Goal: Transaction & Acquisition: Subscribe to service/newsletter

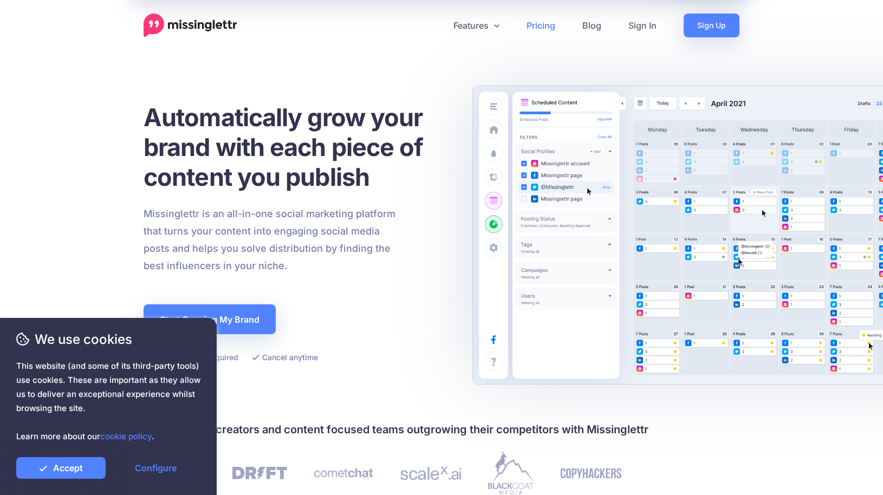
click at [542, 24] on link "Pricing" at bounding box center [541, 26] width 56 height 24
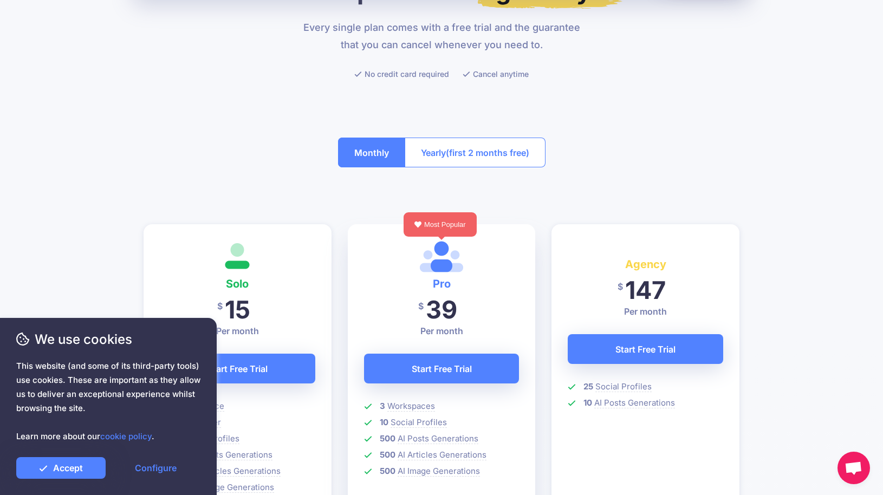
scroll to position [131, 0]
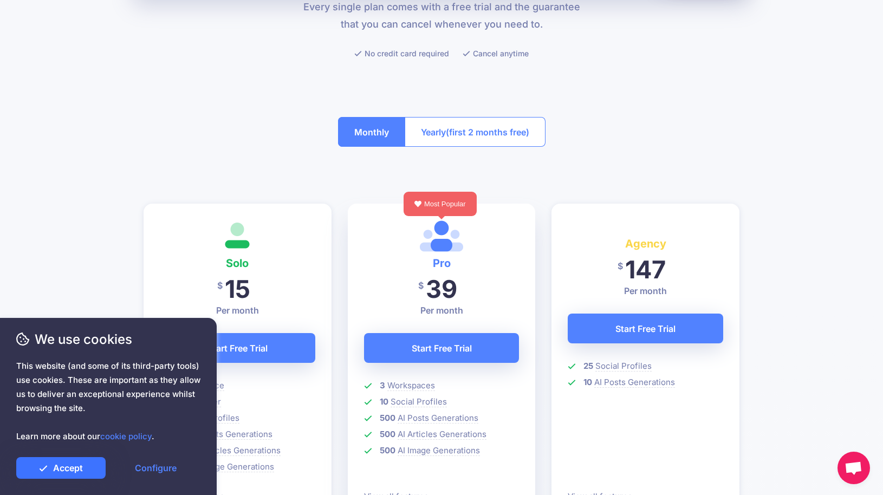
click at [73, 467] on link "Accept" at bounding box center [60, 468] width 89 height 22
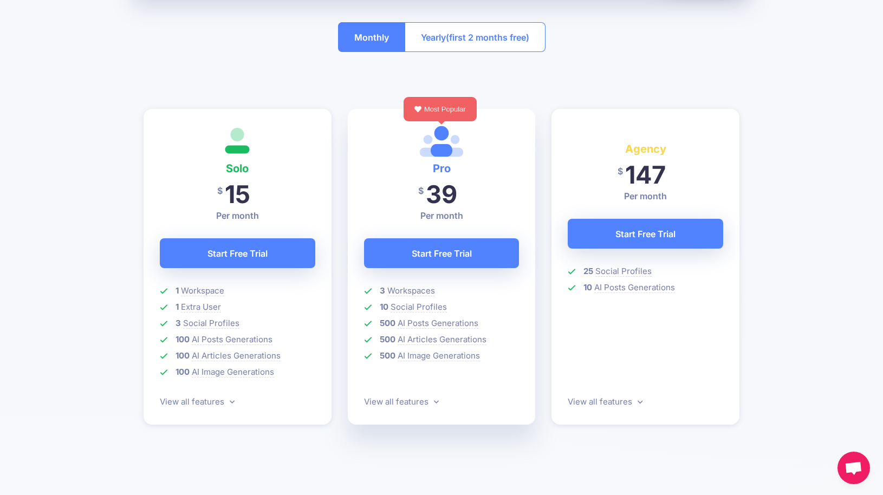
scroll to position [227, 0]
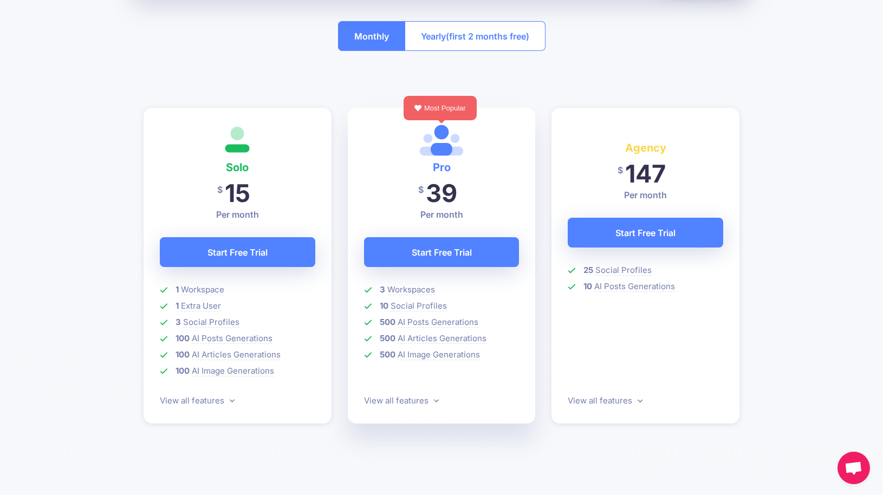
click at [194, 401] on span "This website (and some of its third-party tools) use cookies. These are importa…" at bounding box center [108, 401] width 184 height 84
click at [194, 399] on span "This website (and some of its third-party tools) use cookies. These are importa…" at bounding box center [108, 401] width 184 height 84
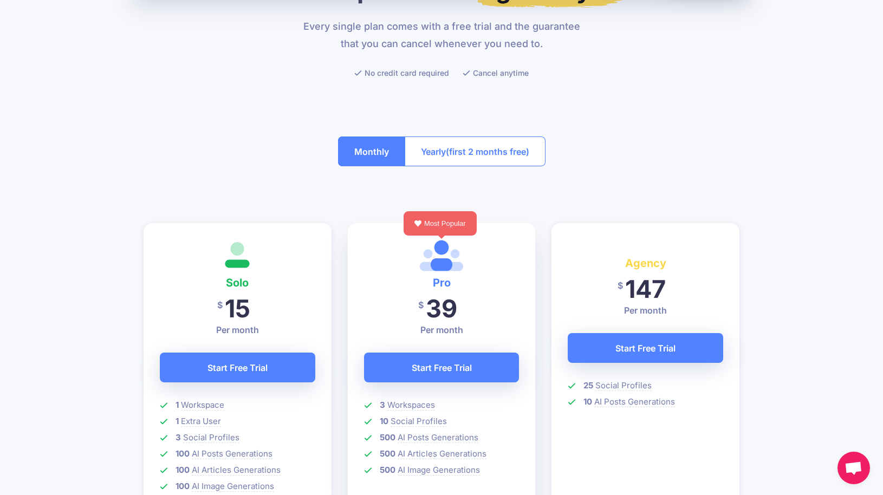
scroll to position [125, 0]
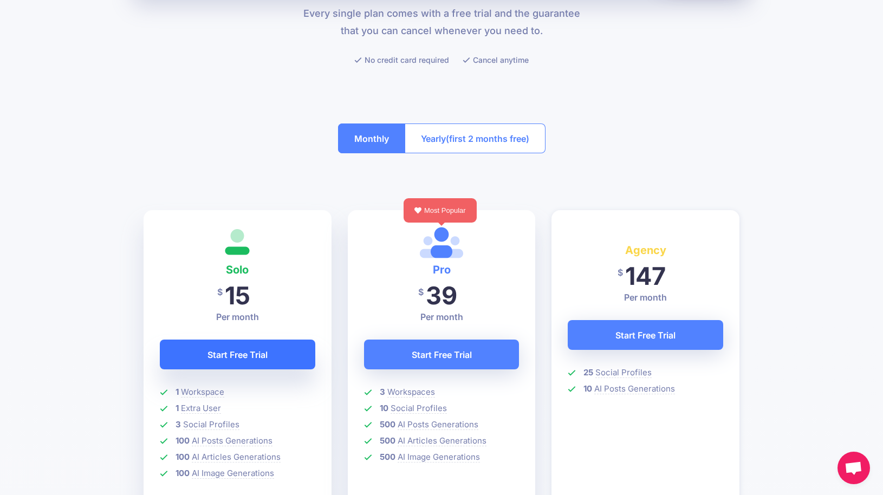
click at [255, 354] on link "Start Free Trial" at bounding box center [237, 355] width 155 height 30
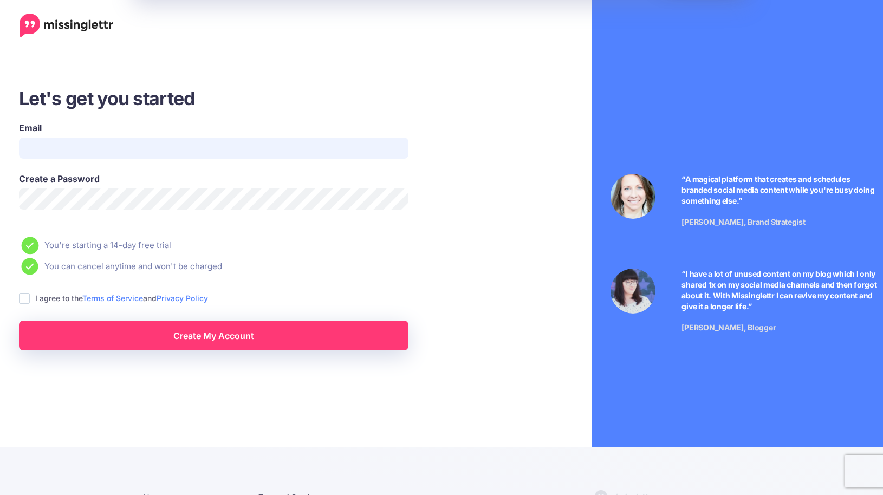
click at [219, 151] on input "Email" at bounding box center [213, 148] width 389 height 21
type input "**********"
click at [27, 297] on ins at bounding box center [24, 298] width 11 height 11
click at [58, 331] on link "Create My Account" at bounding box center [213, 336] width 389 height 30
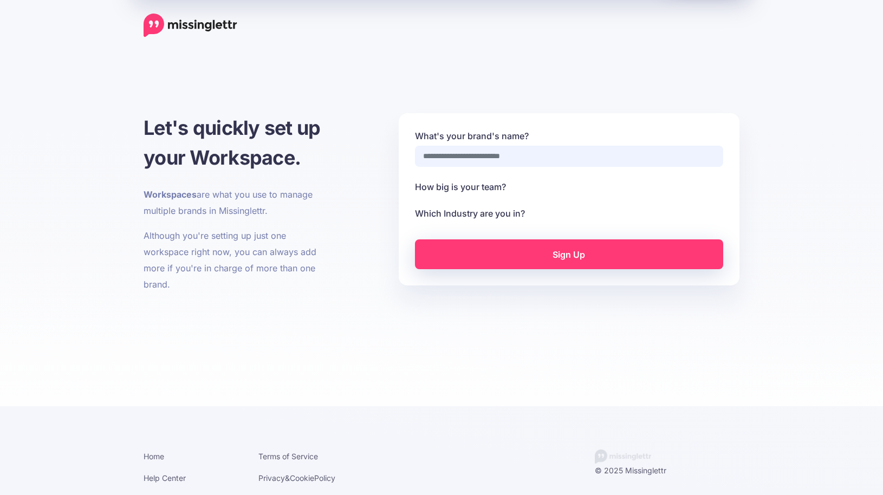
select select
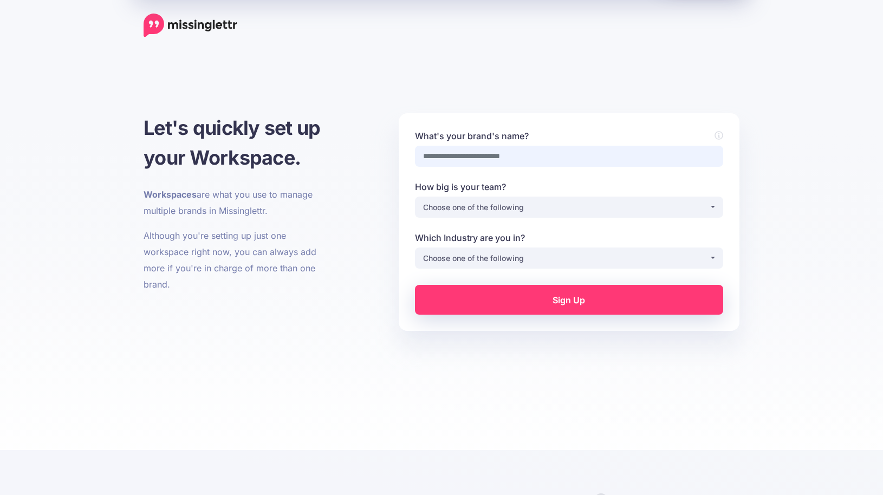
click at [459, 151] on input "What's your brand's name?" at bounding box center [569, 156] width 308 height 21
type input "**********"
click at [459, 202] on div "Choose one of the following" at bounding box center [566, 207] width 286 height 13
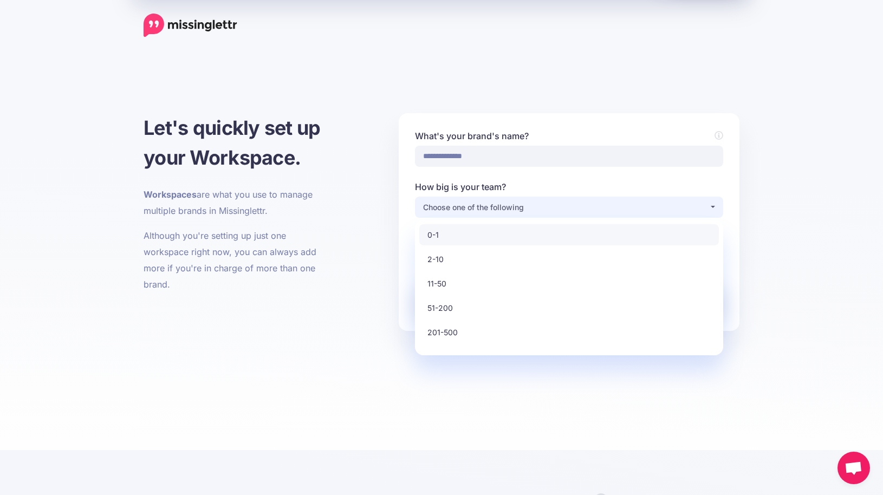
click at [451, 231] on link "0-1" at bounding box center [569, 234] width 300 height 21
select select "*"
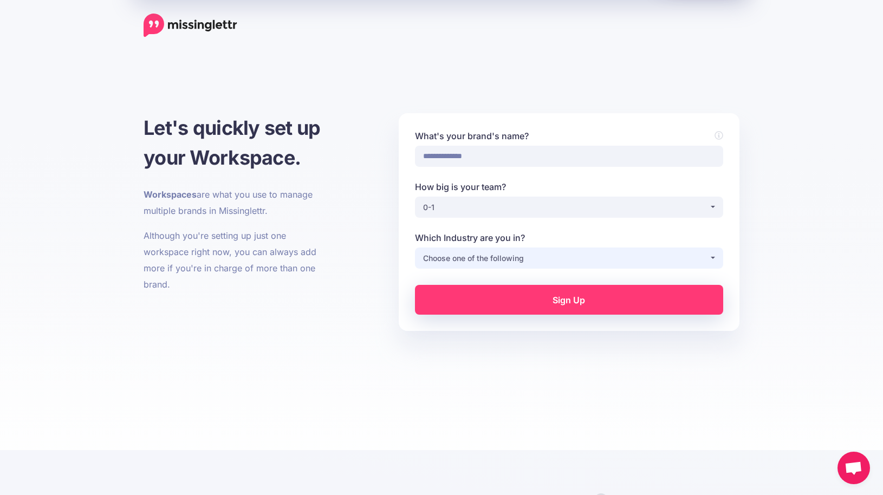
click at [508, 260] on div "Choose one of the following" at bounding box center [566, 258] width 286 height 13
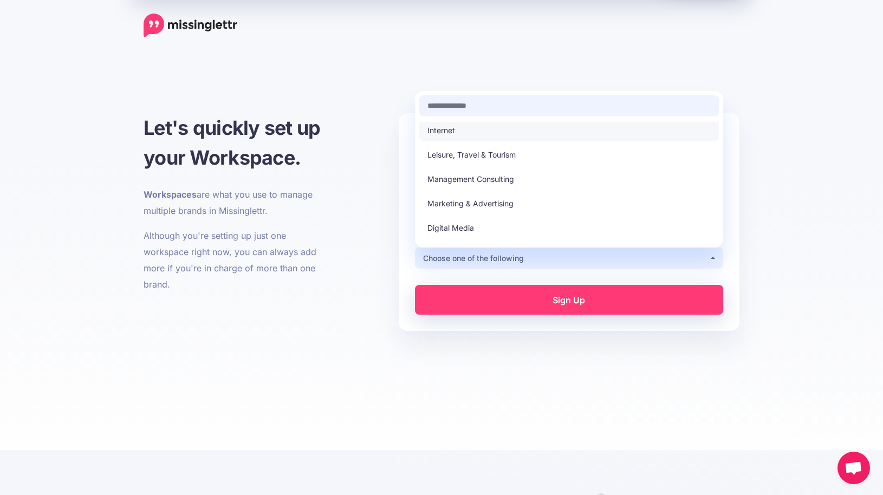
scroll to position [185, 0]
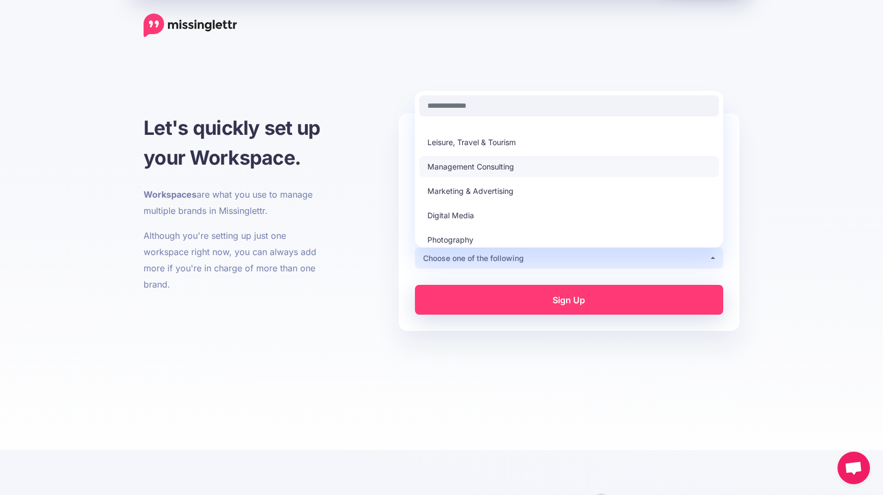
click at [511, 161] on span "Management Consulting" at bounding box center [470, 166] width 87 height 13
select select "**********"
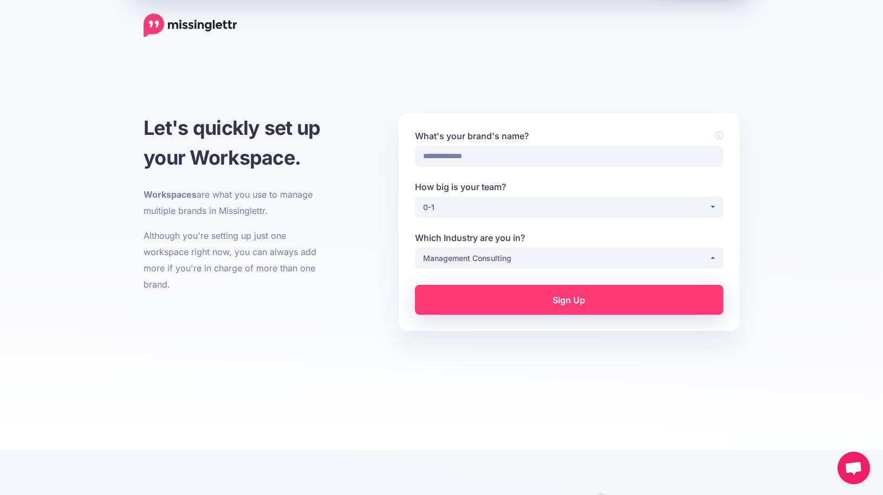
click at [516, 301] on link "Sign Up" at bounding box center [569, 300] width 308 height 30
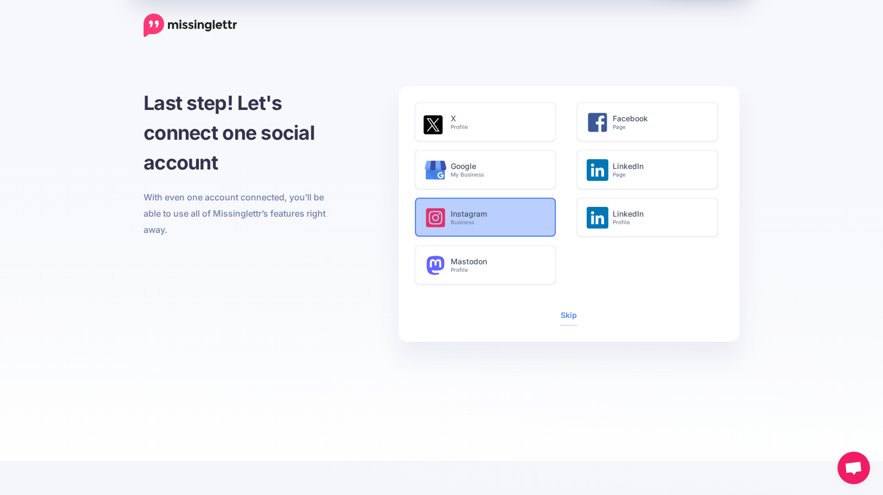
click at [521, 210] on h6 "Instagram Business" at bounding box center [497, 218] width 93 height 16
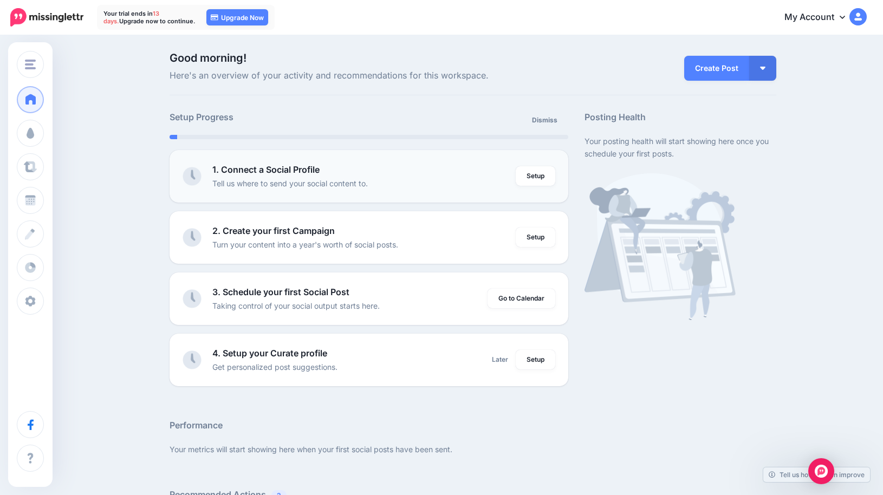
click at [471, 176] on div "1. Connect a Social Profile Tell us where to send your social content to." at bounding box center [364, 176] width 304 height 27
click at [535, 178] on link "Setup" at bounding box center [536, 175] width 40 height 19
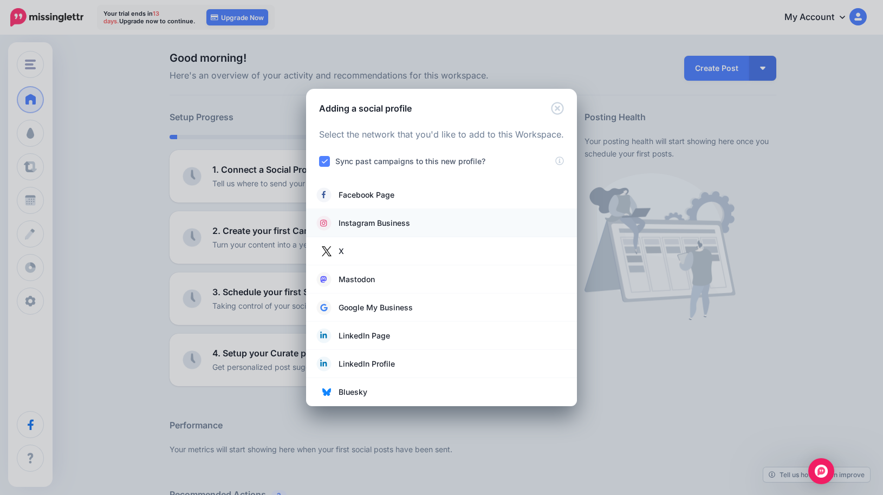
click at [401, 223] on span "Instagram Business" at bounding box center [374, 223] width 71 height 13
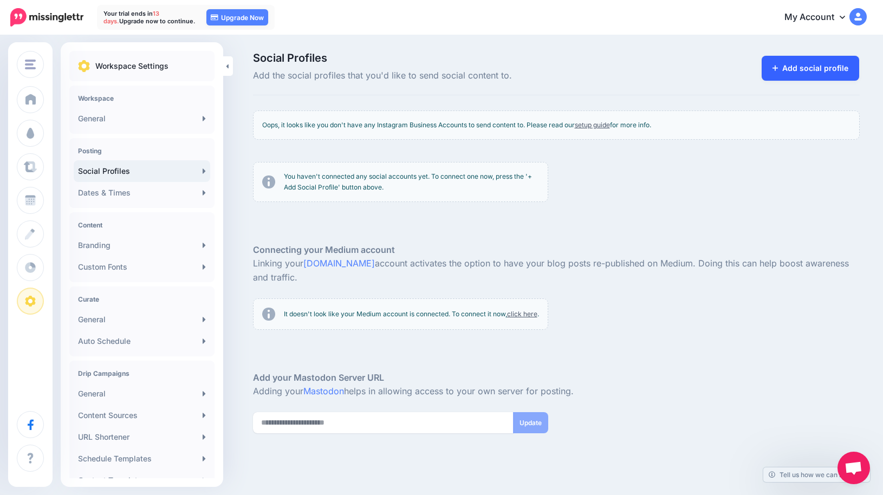
click at [785, 63] on link "Add social profile" at bounding box center [811, 68] width 98 height 25
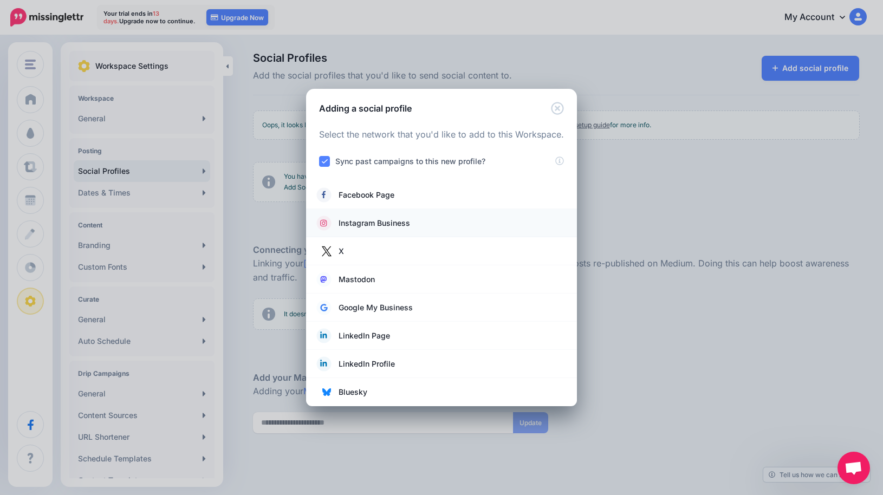
click at [370, 226] on span "Instagram Business" at bounding box center [374, 223] width 71 height 13
